Goal: Task Accomplishment & Management: Manage account settings

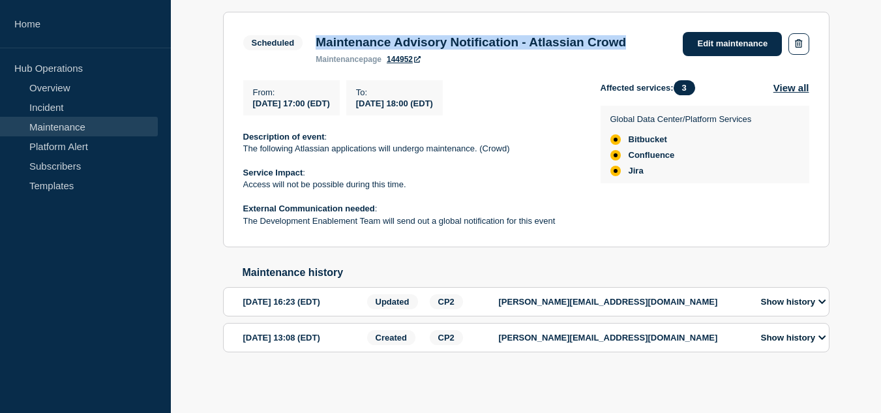
scroll to position [261, 0]
click at [70, 110] on link "Incident" at bounding box center [79, 107] width 158 height 20
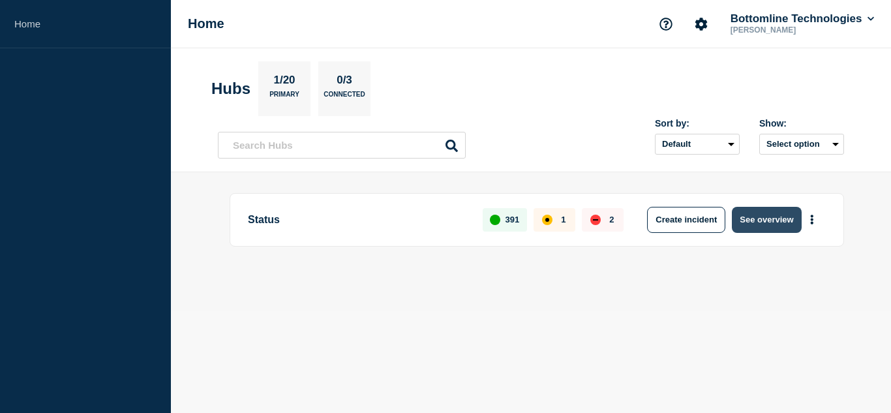
click at [748, 216] on button "See overview" at bounding box center [765, 220] width 69 height 26
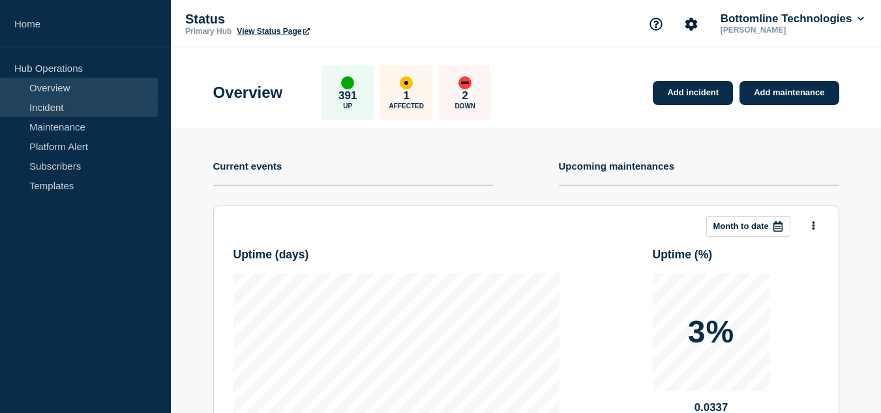
click at [59, 108] on link "Incident" at bounding box center [79, 107] width 158 height 20
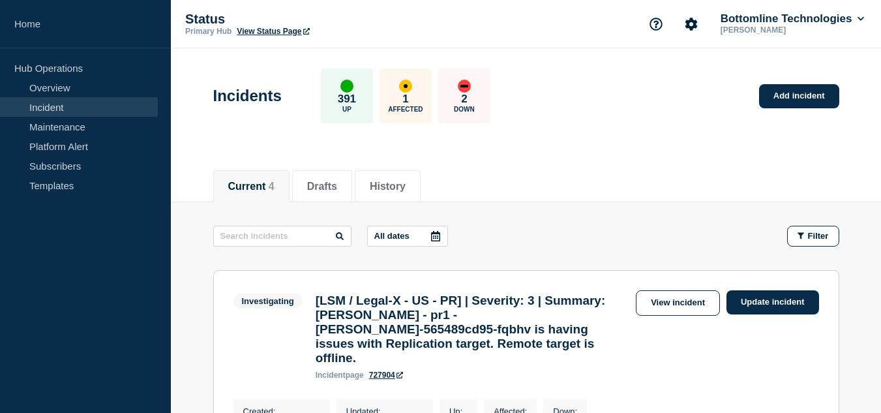
scroll to position [130, 0]
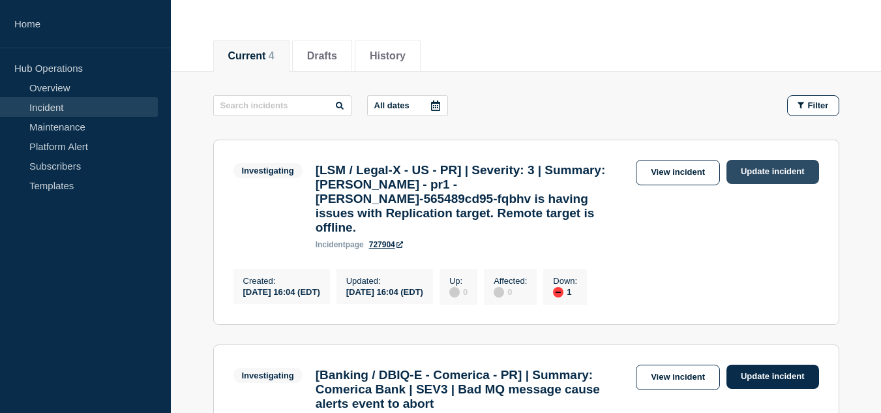
click at [764, 173] on link "Update incident" at bounding box center [772, 172] width 93 height 24
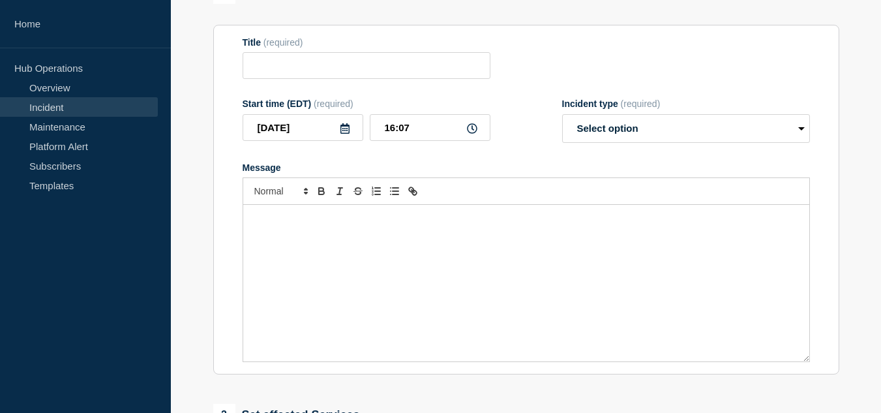
type input "[LSM / Legal-X - US - PR] | Severity: 3 | Summary: [PERSON_NAME] - pr1 - [PERSO…"
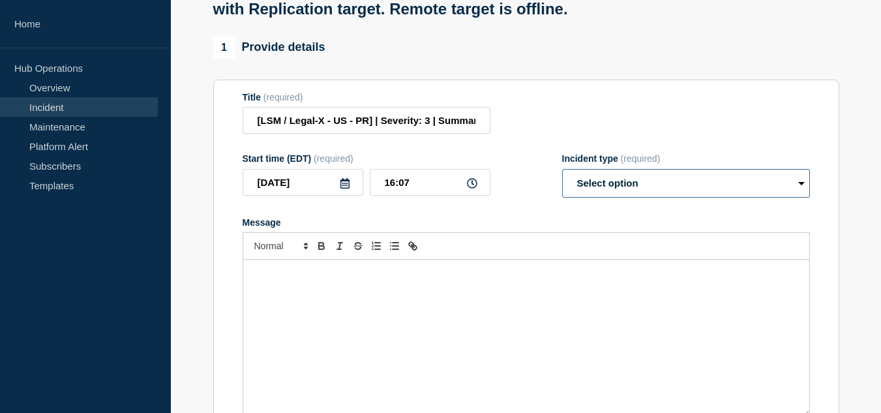
click at [640, 198] on select "Select option Investigating Identified Monitoring Resolved" at bounding box center [686, 183] width 248 height 29
select select "identified"
click at [562, 181] on select "Select option Investigating Identified Monitoring Resolved" at bounding box center [686, 183] width 248 height 29
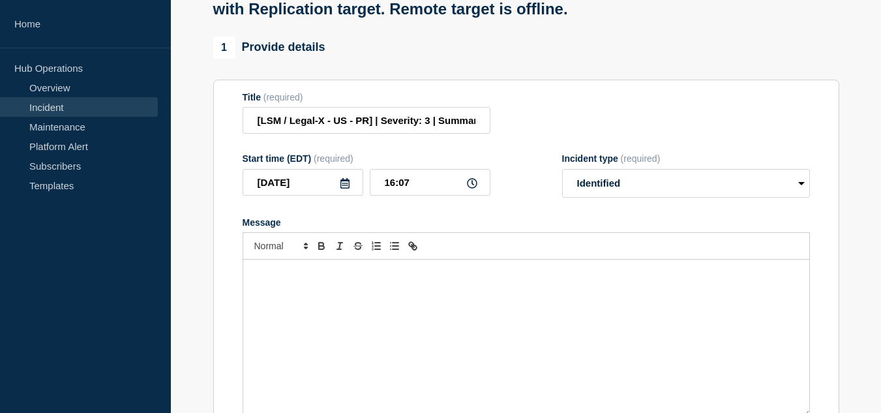
click at [492, 299] on div "Message" at bounding box center [526, 337] width 566 height 156
click at [439, 133] on input "[LSM / Legal-X - US - PR] | Severity: 3 | Summary: [PERSON_NAME] - pr1 - [PERSO…" at bounding box center [367, 120] width 248 height 27
paste input "WT-60088"
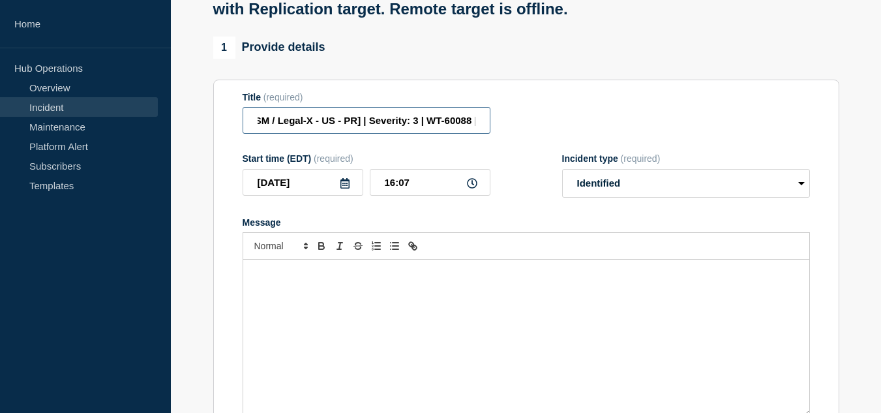
scroll to position [0, 15]
type input "[LSM / Legal-X - US - PR] | Severity: 3 | WT-60088 |Summary: [PERSON_NAME] - pr…"
click at [376, 279] on p "Message" at bounding box center [526, 273] width 546 height 12
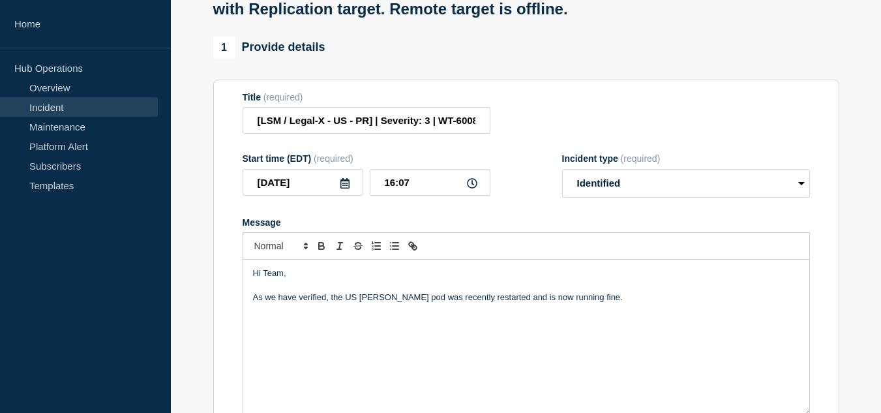
click at [608, 316] on p "Message" at bounding box center [526, 310] width 546 height 12
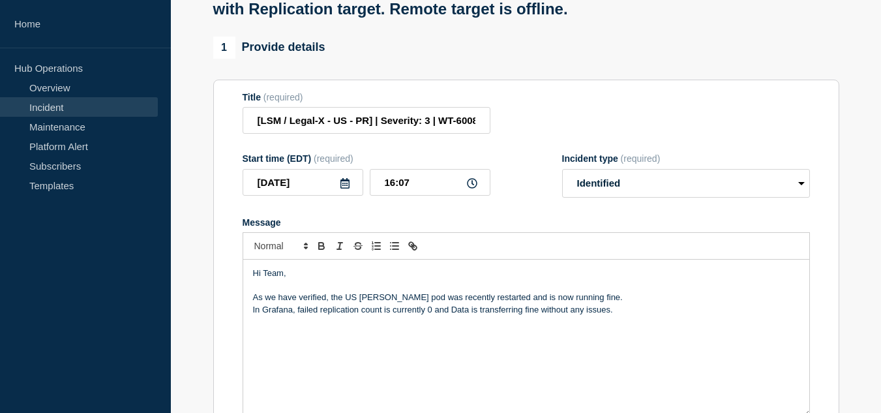
scroll to position [196, 0]
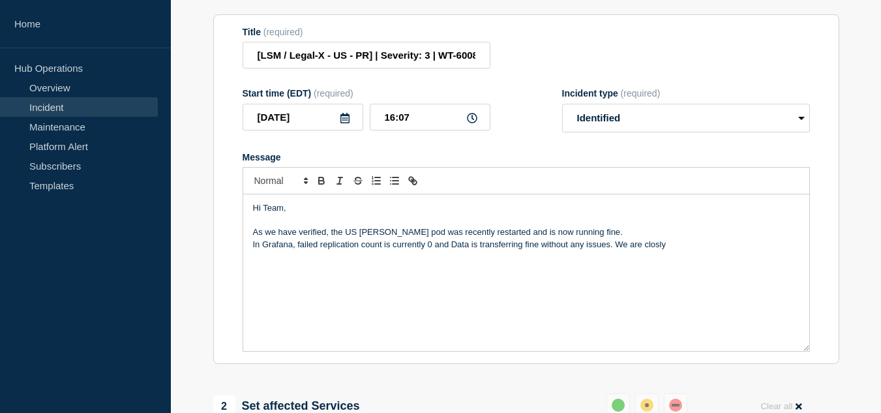
click at [655, 250] on p "In Grafana, failed replication count is currently 0 and Data is transferring fi…" at bounding box center [526, 245] width 546 height 12
drag, startPoint x: 616, startPoint y: 258, endPoint x: 742, endPoint y: 255, distance: 125.9
click at [742, 250] on p "In Grafana, failed replication count is currently 0 and Data is transferring fi…" at bounding box center [526, 245] width 546 height 12
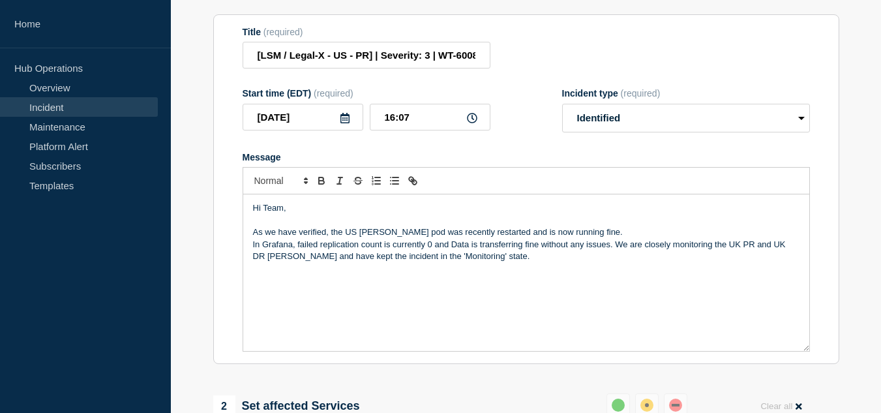
click at [741, 258] on p "In Grafana, failed replication count is currently 0 and Data is transferring fi…" at bounding box center [526, 251] width 546 height 24
click at [784, 256] on p "In Grafana, failed replication count is currently 0 and Data is transferring fi…" at bounding box center [526, 251] width 546 height 24
click at [617, 256] on p "In Grafana, failed replication count is currently 0 and Data is transferring fi…" at bounding box center [526, 251] width 546 height 24
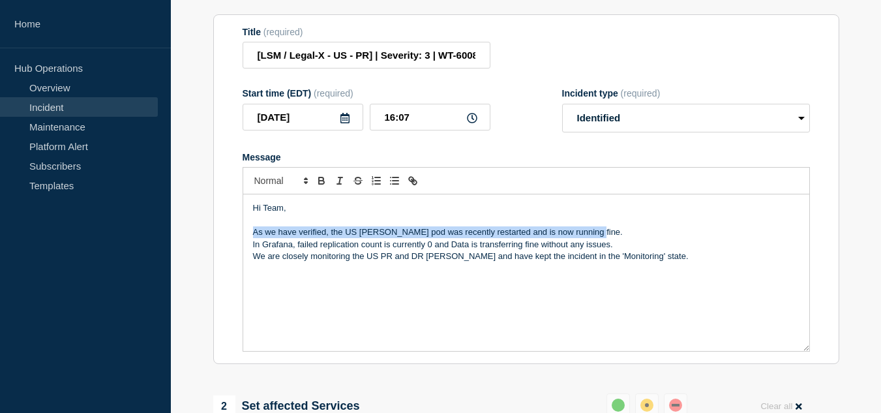
drag, startPoint x: 592, startPoint y: 246, endPoint x: 250, endPoint y: 247, distance: 342.3
click at [250, 247] on div "Hi Team, As we have verified, the US [PERSON_NAME] pod was recently restarted a…" at bounding box center [526, 272] width 566 height 156
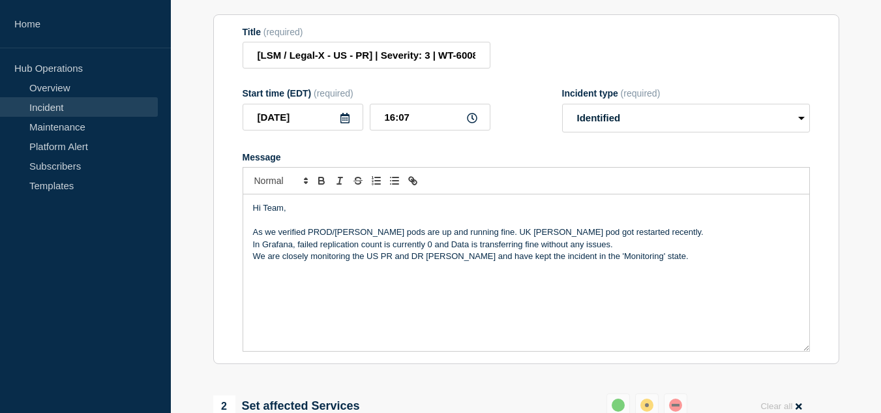
click at [307, 238] on p "As we verified PROD/[PERSON_NAME] pods are up and running fine. UK [PERSON_NAME…" at bounding box center [526, 232] width 546 height 12
click at [533, 238] on p "As we verified, both US PROD/[PERSON_NAME] pods are up and running fine. UK [PE…" at bounding box center [526, 232] width 546 height 12
click at [676, 238] on p "As we verified, both US PROD/[PERSON_NAME] pods are up and running fine. UU [PE…" at bounding box center [526, 232] width 546 height 12
click at [641, 250] on p "In Grafana, failed replication count is currently 0 and Data is transferring fi…" at bounding box center [526, 245] width 546 height 12
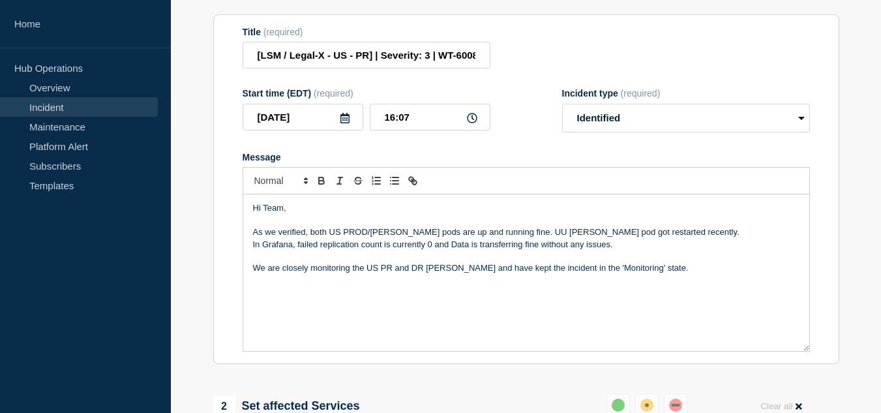
click at [652, 289] on div "Hi Team, As we verified, both US PROD/[PERSON_NAME] pods are up and running fin…" at bounding box center [526, 272] width 566 height 156
click at [621, 310] on div "Hi Team, As we verified, both US PROD/[PERSON_NAME] pods are up and running fin…" at bounding box center [526, 272] width 566 height 156
click at [660, 274] on p "We are closely monitoring the US PR and DR [PERSON_NAME] and have kept the inci…" at bounding box center [526, 268] width 546 height 12
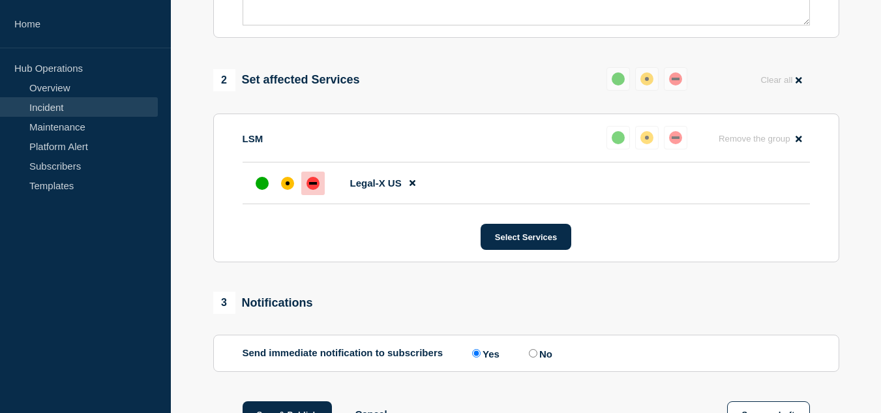
scroll to position [587, 0]
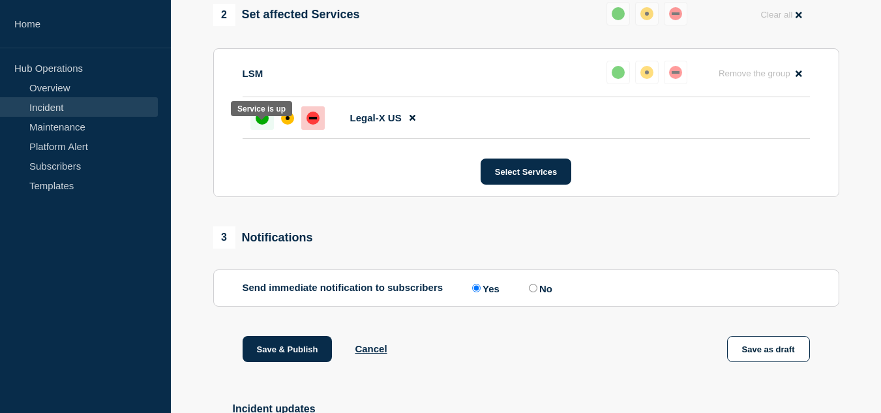
click at [266, 125] on div "up" at bounding box center [262, 117] width 13 height 13
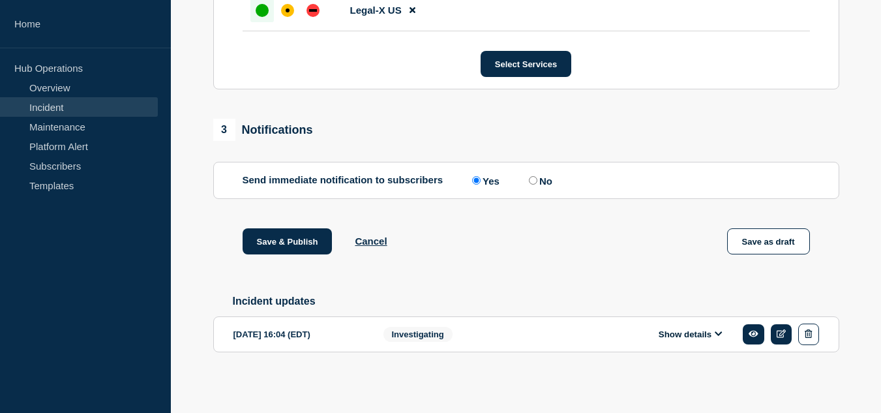
click at [670, 331] on button "Show details" at bounding box center [691, 334] width 72 height 11
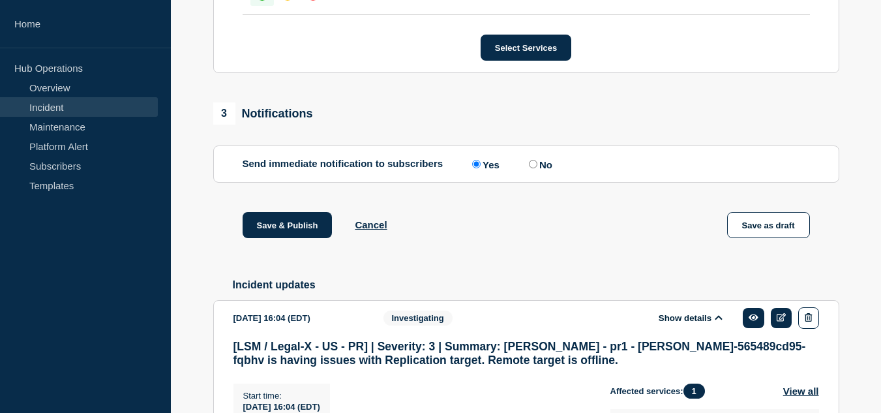
scroll to position [949, 0]
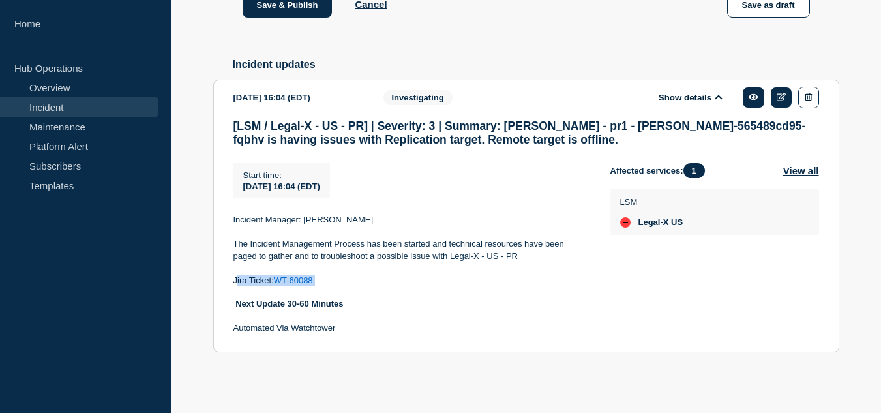
drag, startPoint x: 336, startPoint y: 284, endPoint x: 237, endPoint y: 279, distance: 99.2
click at [237, 279] on p "Jira Ticket: WT-60088" at bounding box center [411, 280] width 356 height 12
copy p "Jira Ticket: WT-60088"
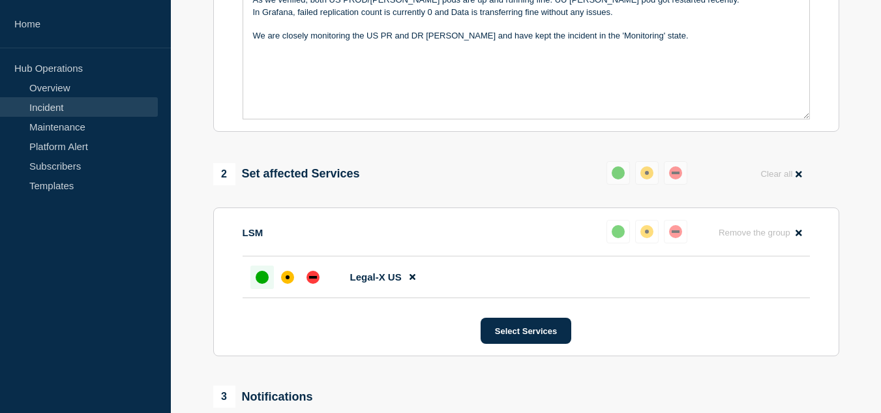
scroll to position [232, 0]
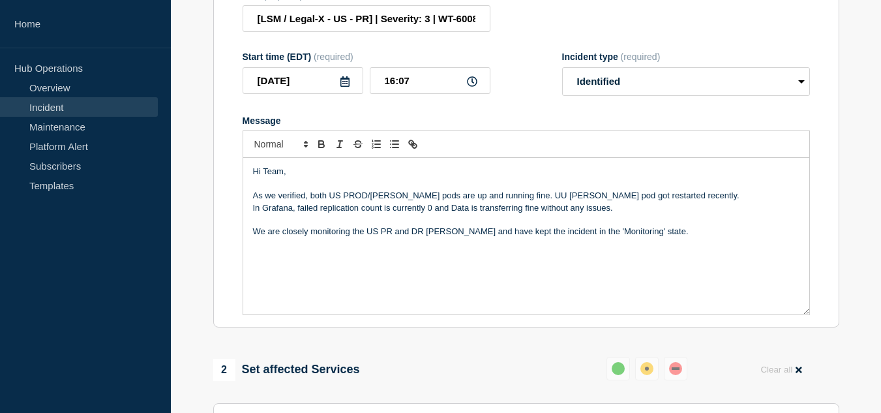
click at [357, 261] on p "Message" at bounding box center [526, 256] width 546 height 12
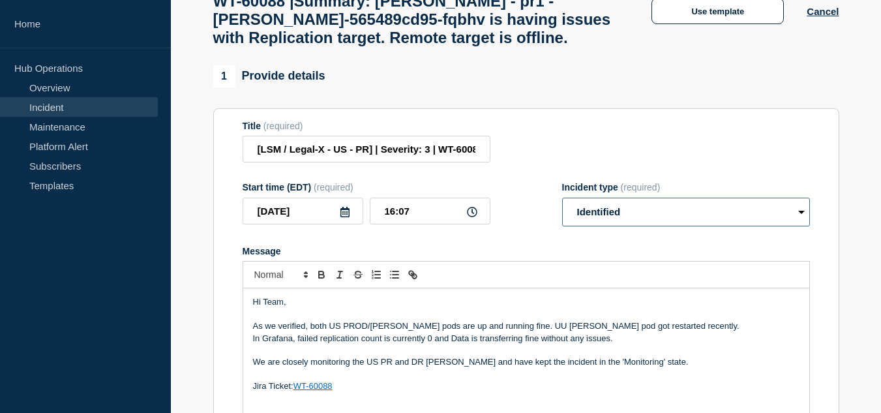
click at [626, 226] on select "Select option Investigating Identified Monitoring Resolved" at bounding box center [686, 212] width 248 height 29
select select "monitoring"
click at [562, 210] on select "Select option Investigating Identified Monitoring Resolved" at bounding box center [686, 212] width 248 height 29
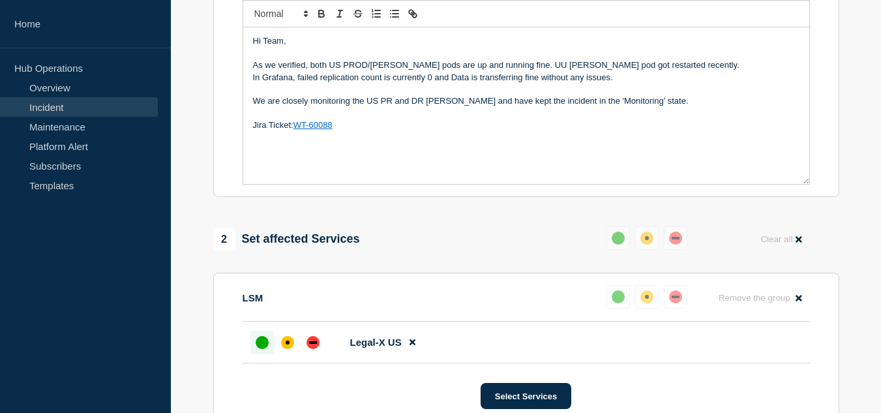
scroll to position [428, 0]
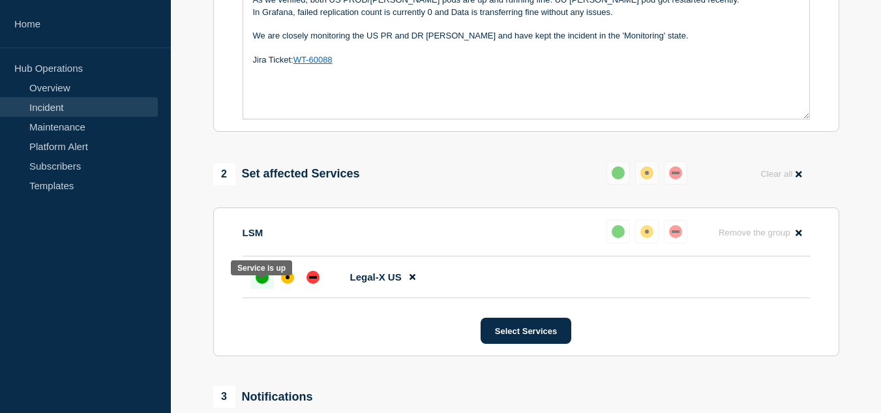
click at [267, 284] on div "up" at bounding box center [262, 277] width 13 height 13
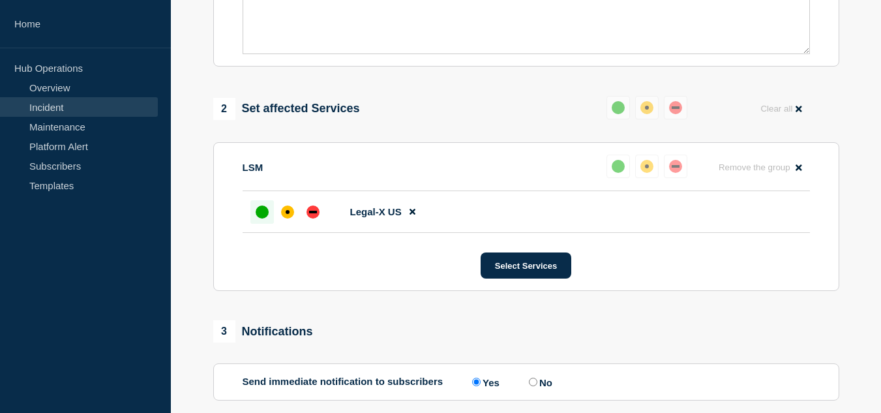
scroll to position [297, 0]
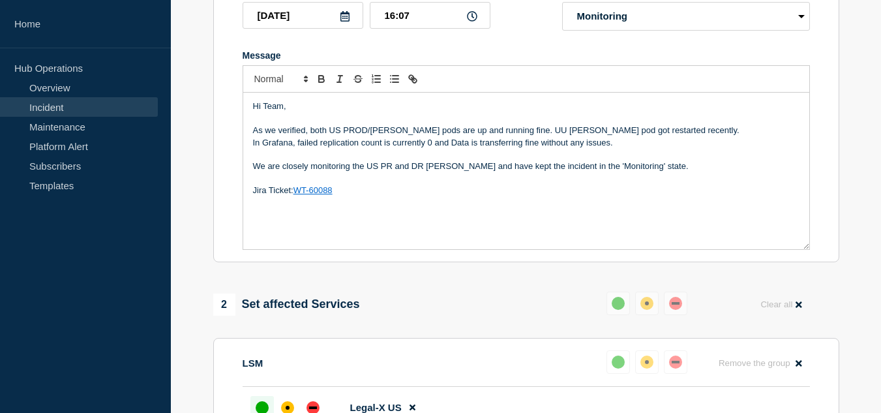
click at [535, 136] on p "As we verified, both US PROD/[PERSON_NAME] pods are up and running fine. UU [PE…" at bounding box center [526, 131] width 546 height 12
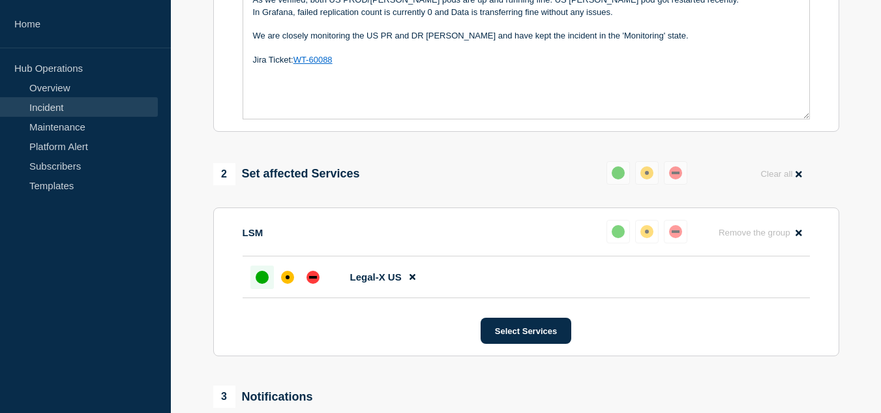
scroll to position [623, 0]
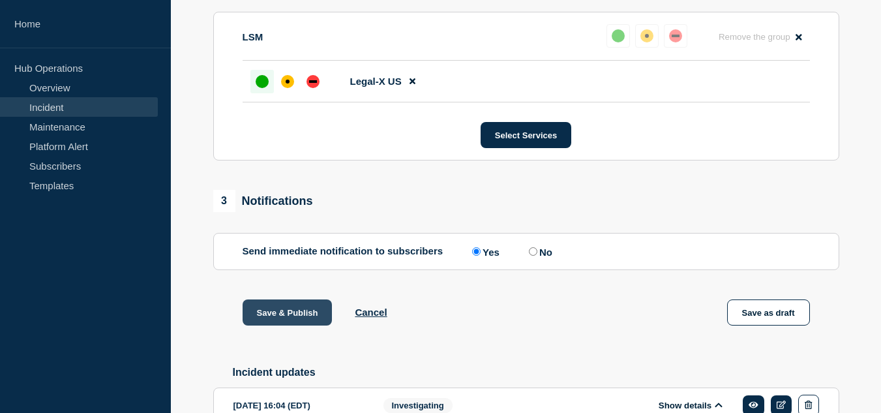
click at [295, 323] on button "Save & Publish" at bounding box center [288, 312] width 90 height 26
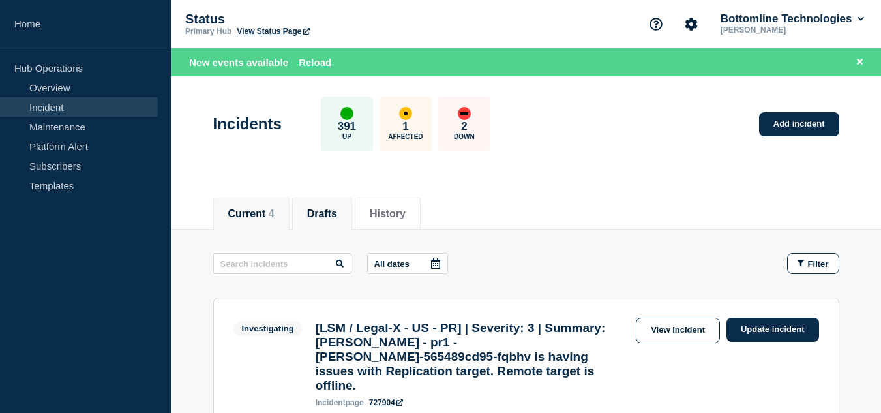
click at [337, 208] on button "Drafts" at bounding box center [322, 214] width 30 height 12
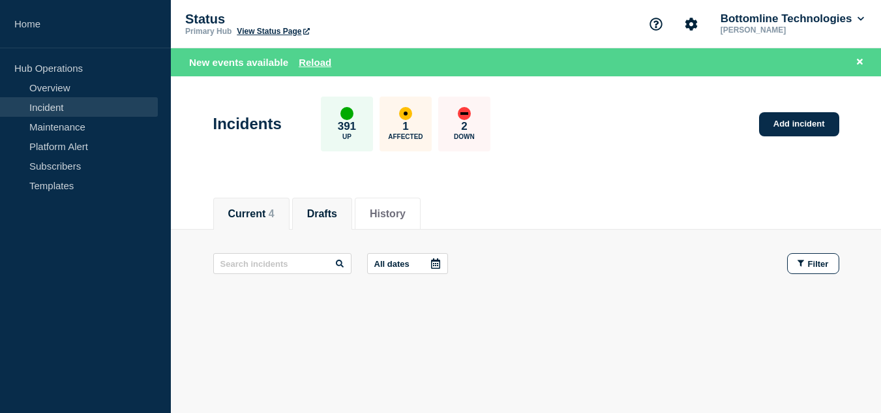
click at [271, 208] on button "Current 4" at bounding box center [251, 214] width 46 height 12
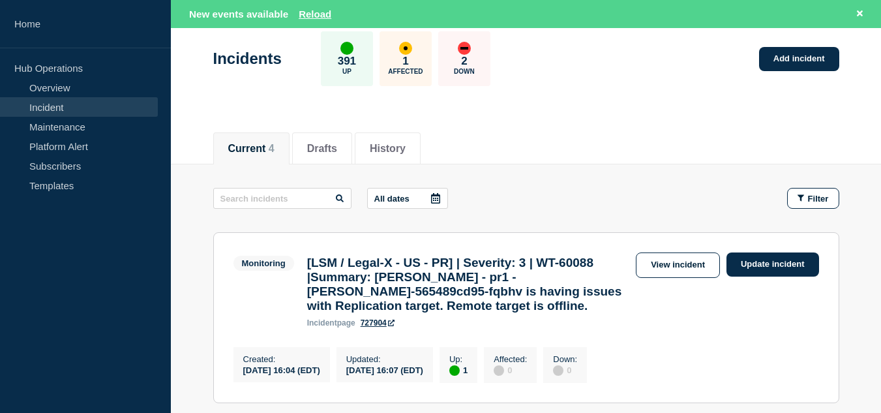
scroll to position [130, 0]
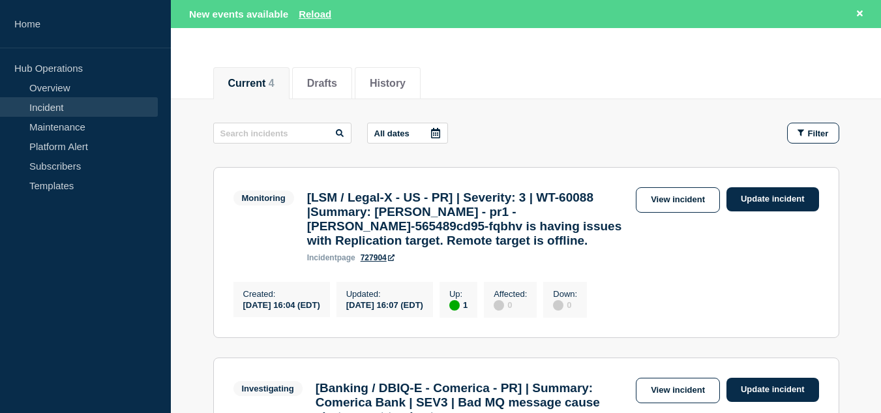
click at [85, 108] on link "Incident" at bounding box center [79, 107] width 158 height 20
click at [83, 128] on link "Maintenance" at bounding box center [79, 127] width 158 height 20
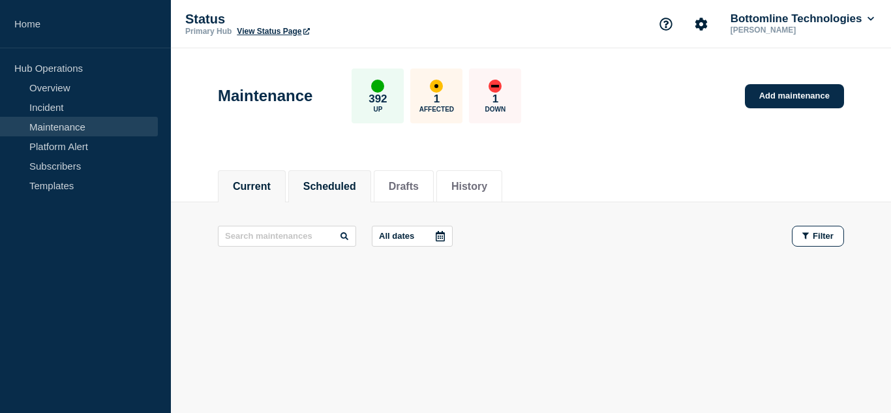
click at [357, 173] on li "Scheduled" at bounding box center [329, 186] width 83 height 32
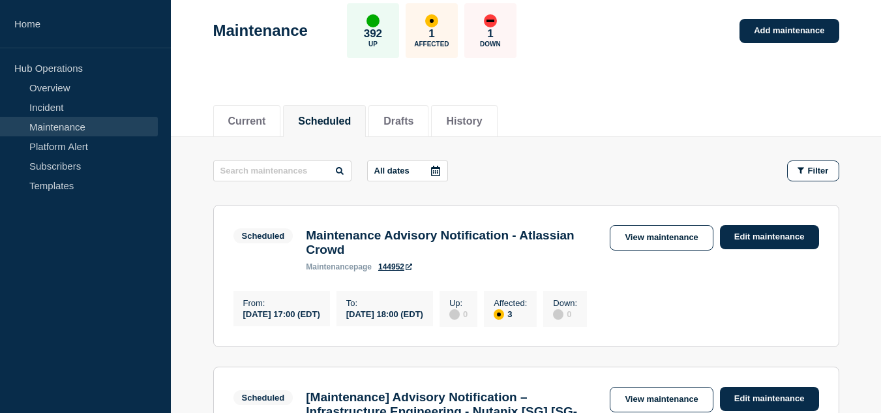
scroll to position [130, 0]
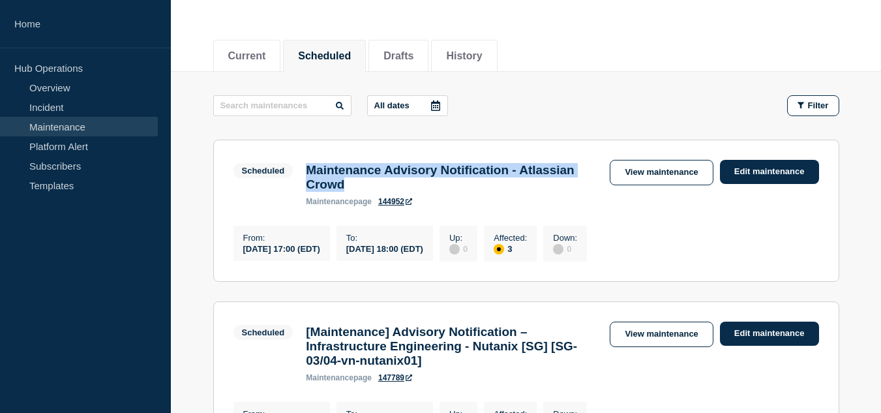
drag, startPoint x: 310, startPoint y: 170, endPoint x: 424, endPoint y: 187, distance: 115.3
click at [424, 187] on h3 "Maintenance Advisory Notification - Atlassian Crowd" at bounding box center [451, 177] width 291 height 29
copy h3 "Maintenance Advisory Notification - Atlassian Crowd"
click at [625, 173] on link "View maintenance" at bounding box center [661, 172] width 103 height 25
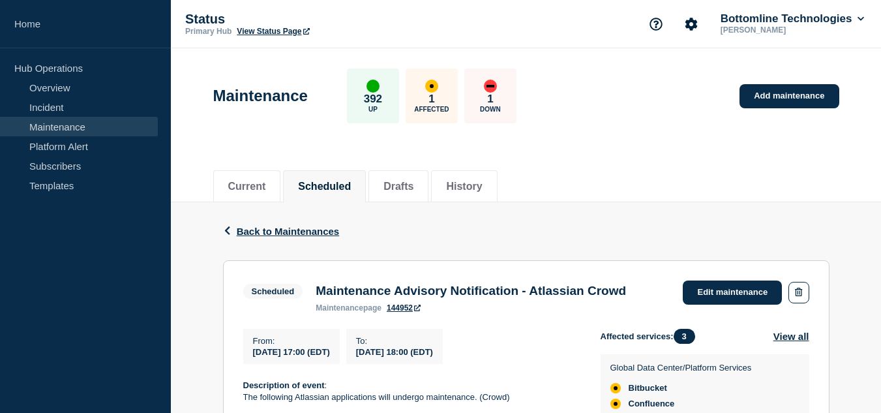
click at [282, 224] on div "Back Back to Maintenances" at bounding box center [526, 231] width 606 height 58
click at [308, 229] on span "Back to Maintenances" at bounding box center [288, 231] width 103 height 11
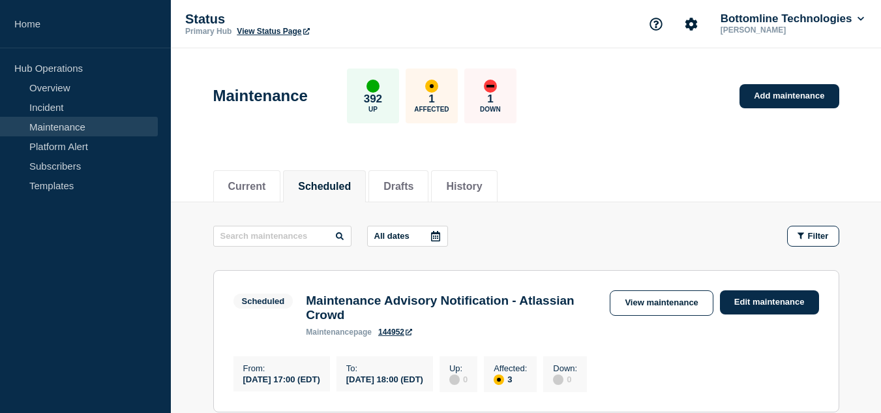
click at [608, 181] on div "Current Scheduled Drafts History" at bounding box center [526, 179] width 626 height 44
click at [609, 150] on header "Maintenance 392 Up 1 Affected 1 Down Add maintenance" at bounding box center [526, 102] width 710 height 109
click at [84, 106] on link "Incident" at bounding box center [79, 107] width 158 height 20
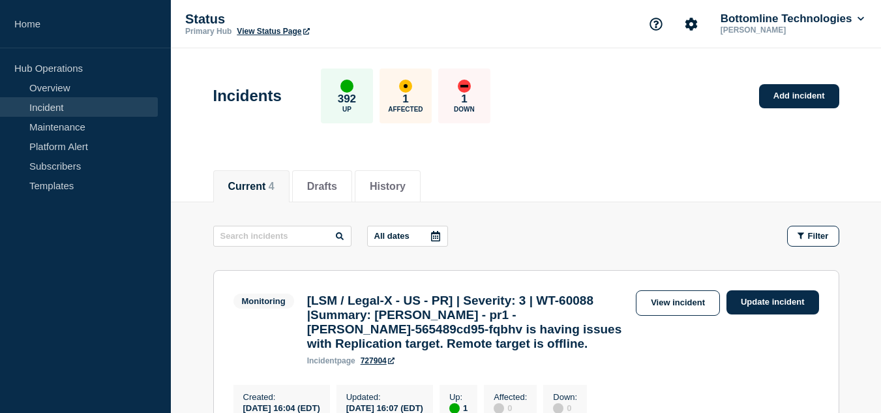
click at [675, 165] on div "Current 4 Drafts History" at bounding box center [526, 179] width 626 height 44
click at [51, 123] on link "Maintenance" at bounding box center [79, 127] width 158 height 20
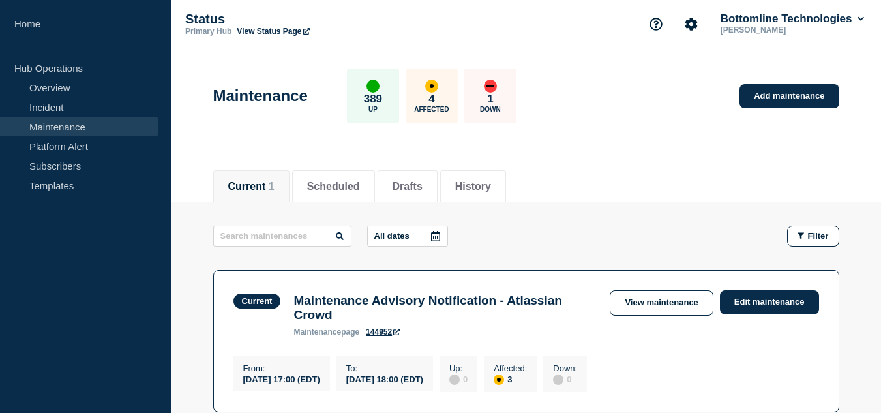
scroll to position [181, 0]
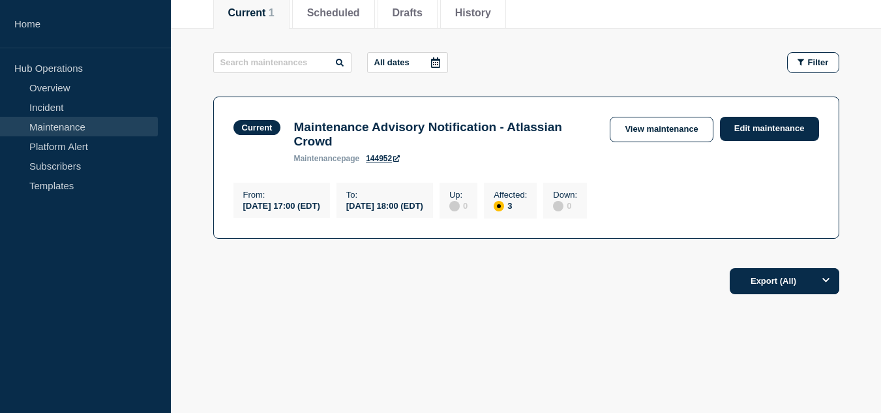
click at [460, 305] on footer "Export (All)" at bounding box center [526, 286] width 710 height 57
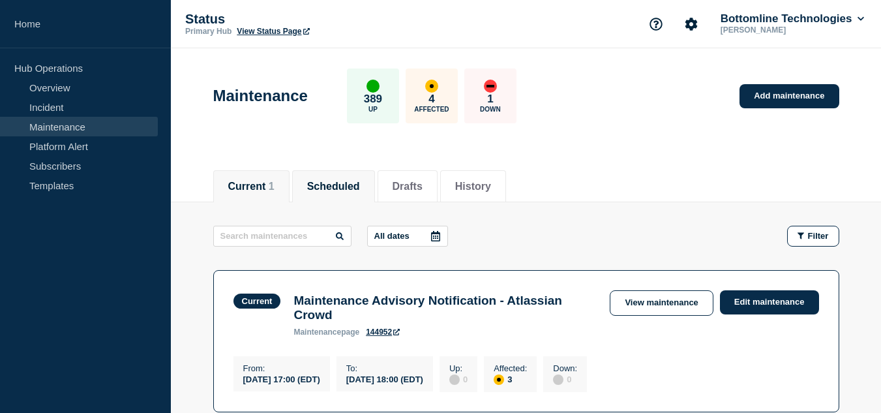
click at [356, 171] on li "Scheduled" at bounding box center [333, 186] width 83 height 32
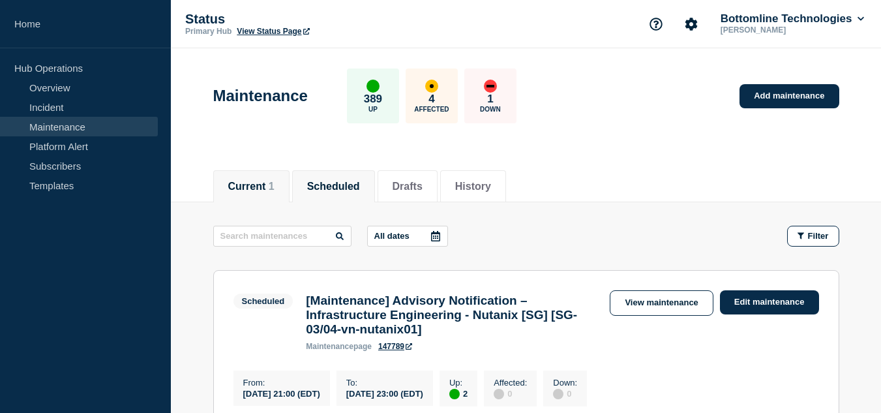
click at [274, 190] on span "1" at bounding box center [272, 186] width 6 height 11
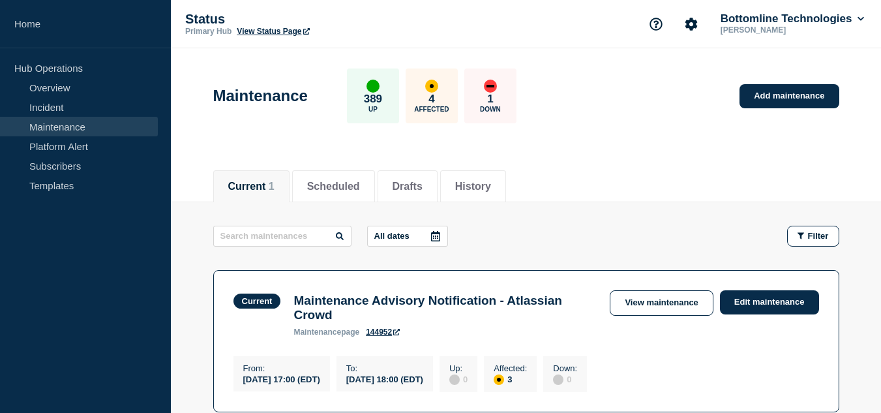
scroll to position [181, 0]
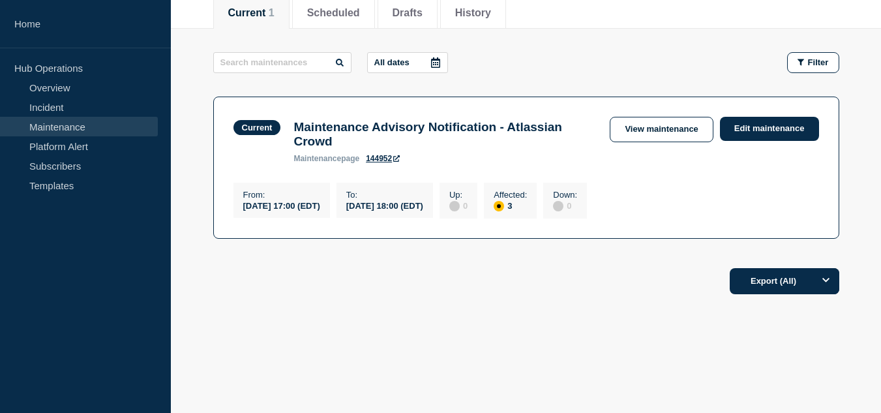
click at [580, 334] on div "Current Scheduled Drafts History Current 1 Scheduled Drafts History All dates F…" at bounding box center [526, 188] width 710 height 409
